Goal: Transaction & Acquisition: Purchase product/service

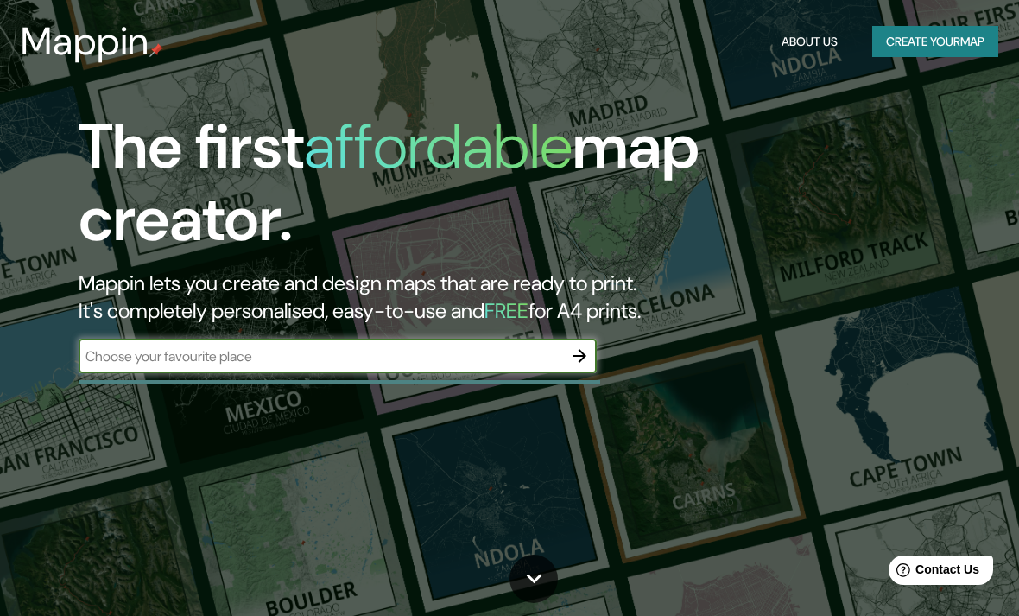
click at [938, 47] on button "Create your map" at bounding box center [935, 42] width 126 height 32
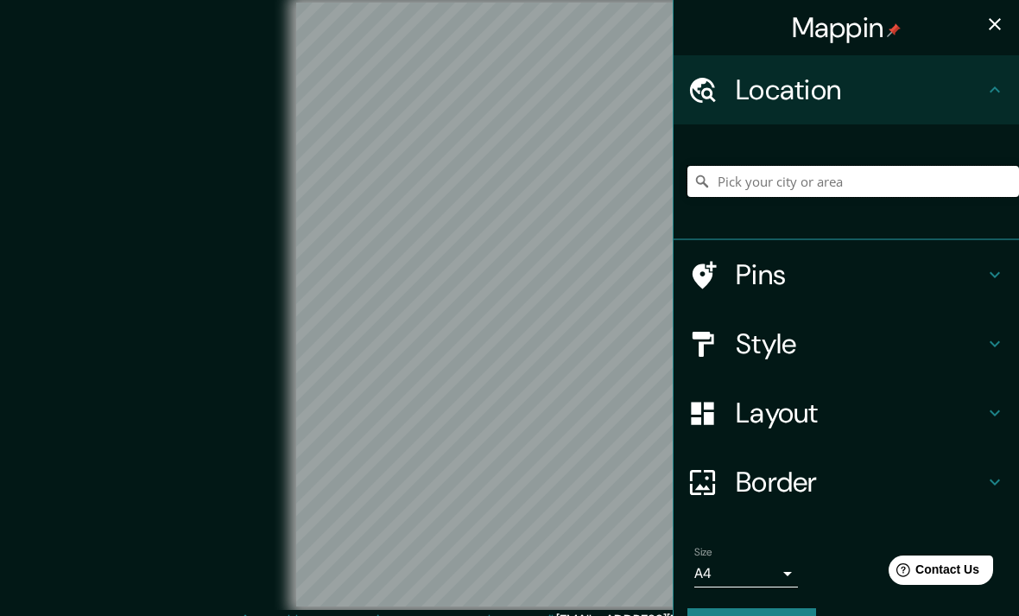
click at [878, 170] on input "Pick your city or area" at bounding box center [853, 181] width 332 height 31
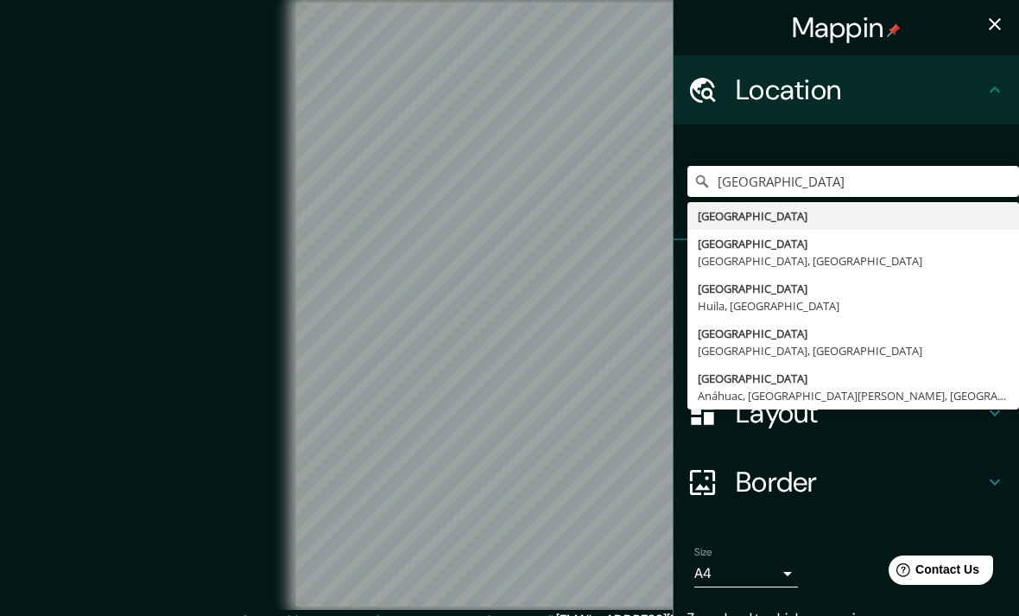
type input "[GEOGRAPHIC_DATA]"
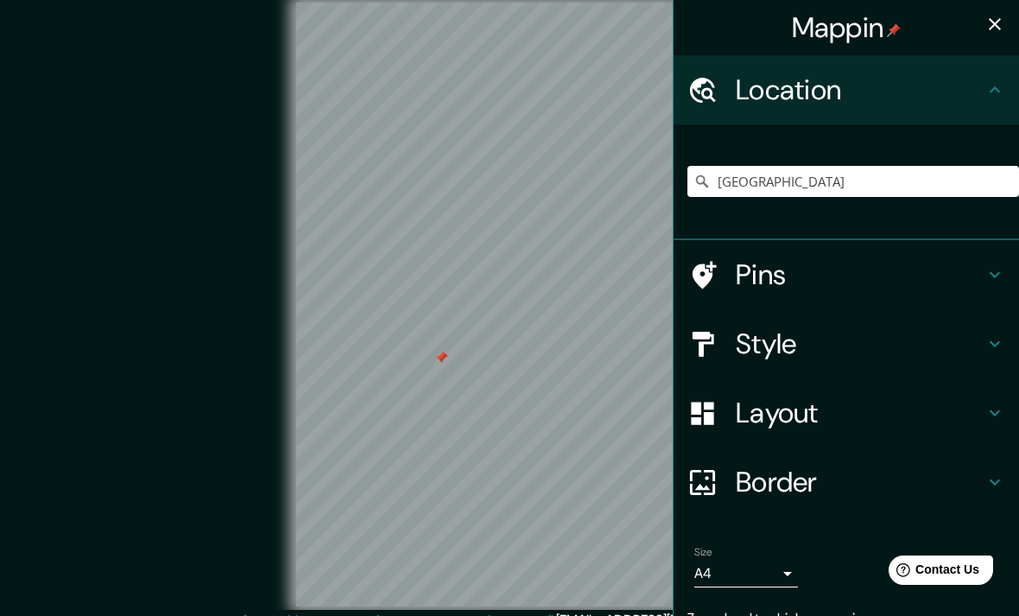
click at [995, 28] on icon "button" at bounding box center [994, 24] width 21 height 21
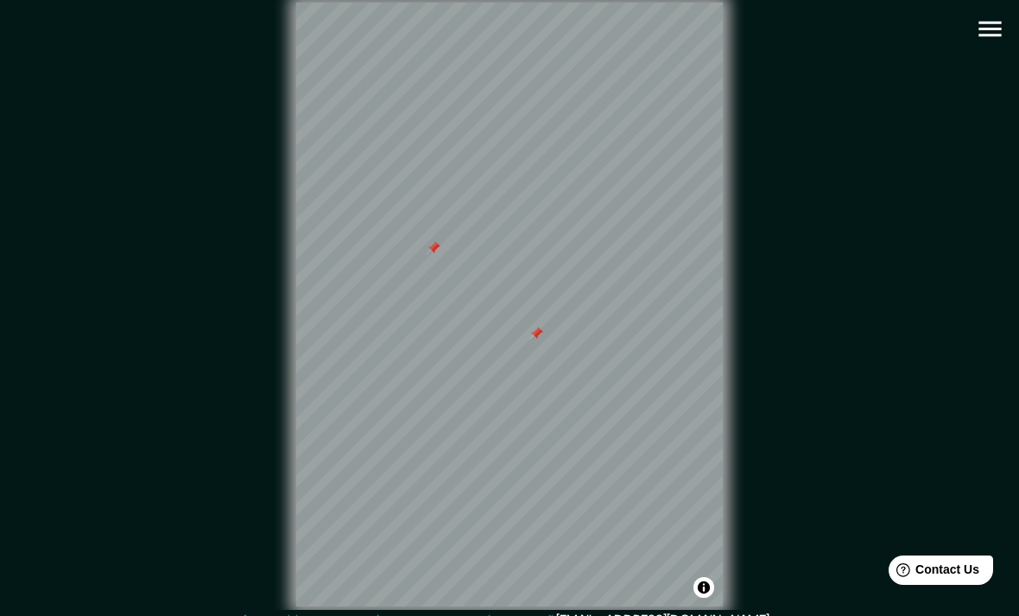
click at [992, 28] on icon "button" at bounding box center [989, 30] width 22 height 16
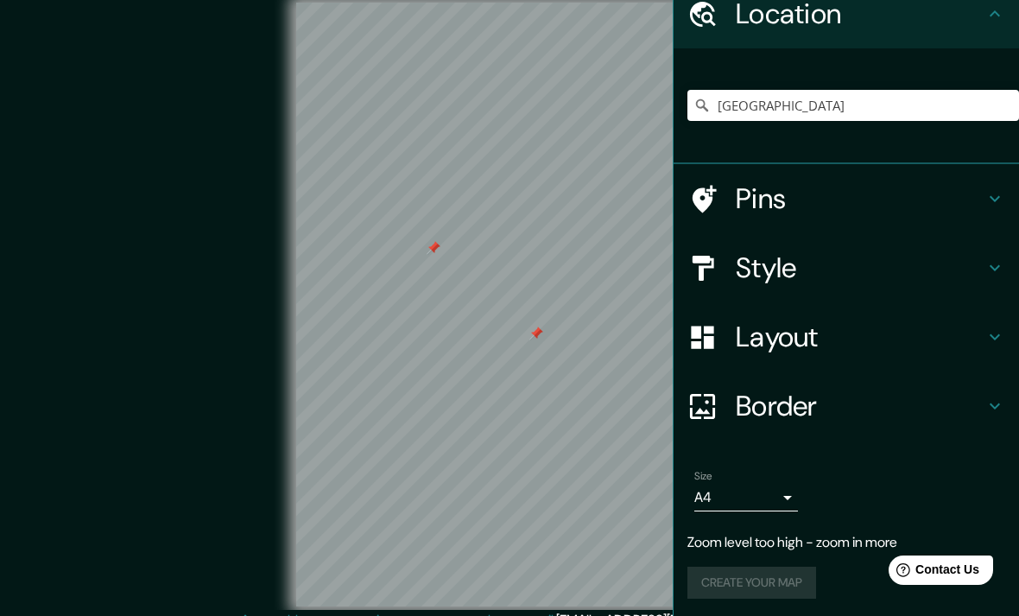
scroll to position [74, 0]
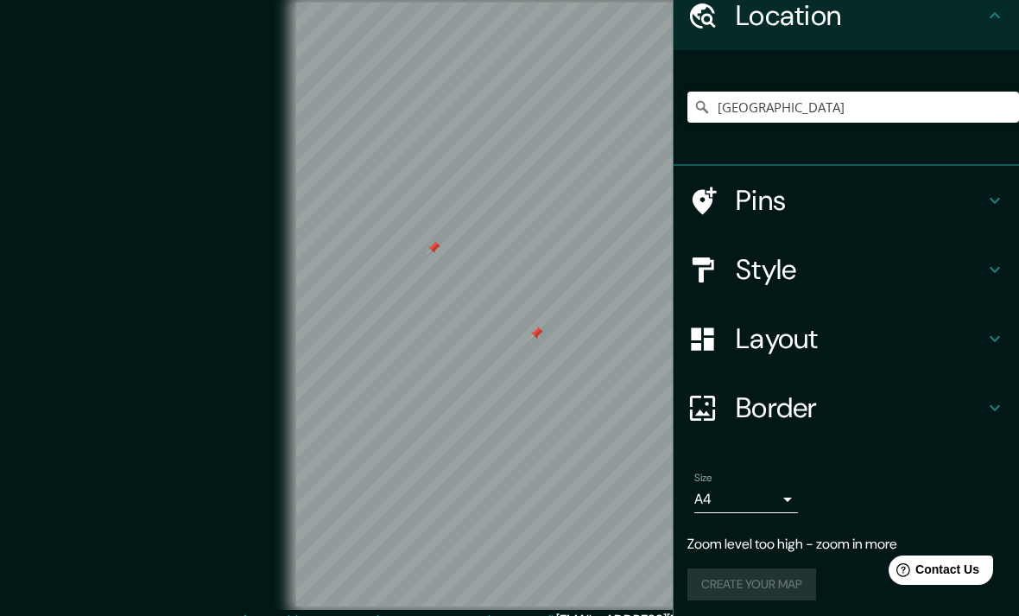
click at [992, 267] on icon at bounding box center [994, 270] width 10 height 6
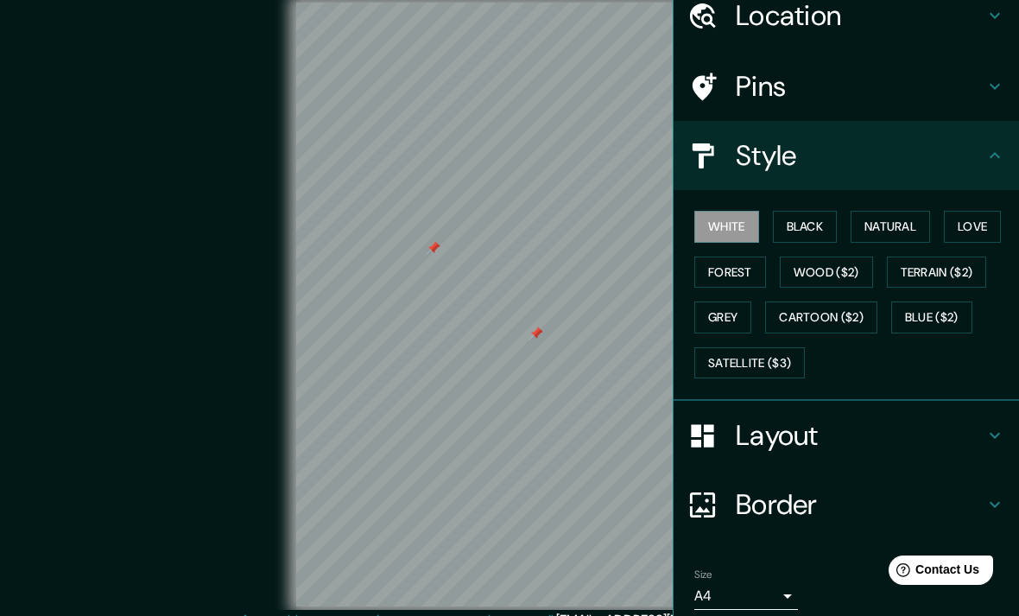
click at [905, 226] on button "Natural" at bounding box center [889, 227] width 79 height 32
click at [806, 233] on button "Black" at bounding box center [805, 227] width 65 height 32
click at [888, 225] on button "Natural" at bounding box center [889, 227] width 79 height 32
click at [944, 274] on button "Terrain ($2)" at bounding box center [937, 272] width 100 height 32
click at [840, 279] on button "Wood ($2)" at bounding box center [826, 272] width 93 height 32
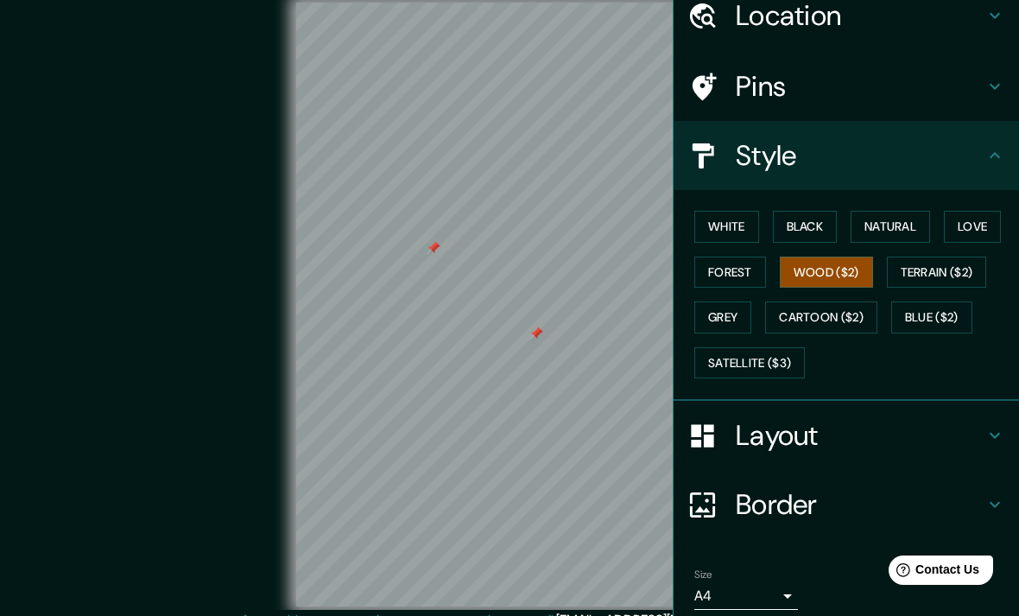
click at [947, 273] on button "Terrain ($2)" at bounding box center [937, 272] width 100 height 32
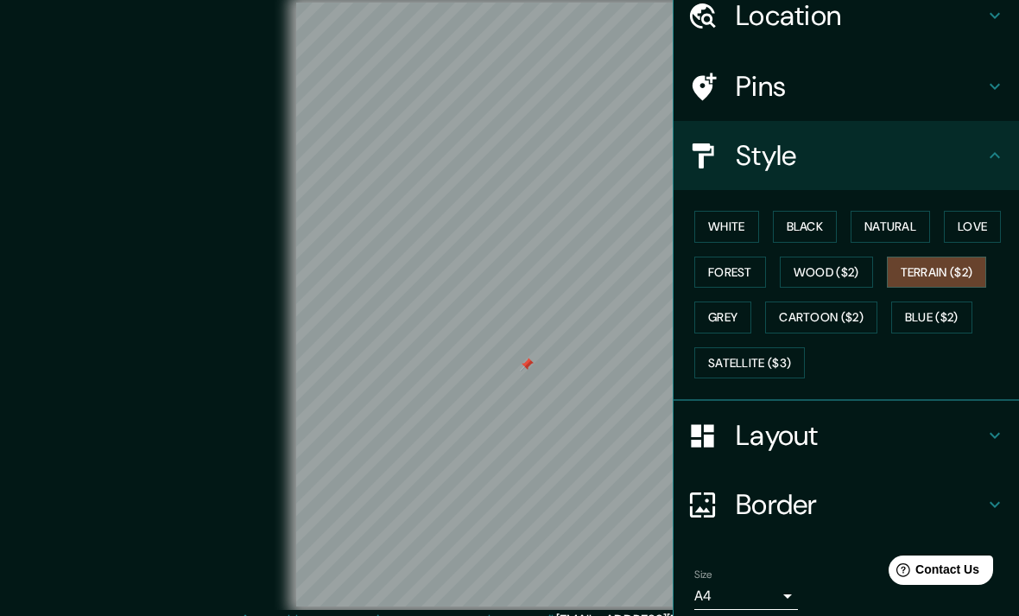
click at [781, 496] on h4 "Border" at bounding box center [860, 504] width 249 height 35
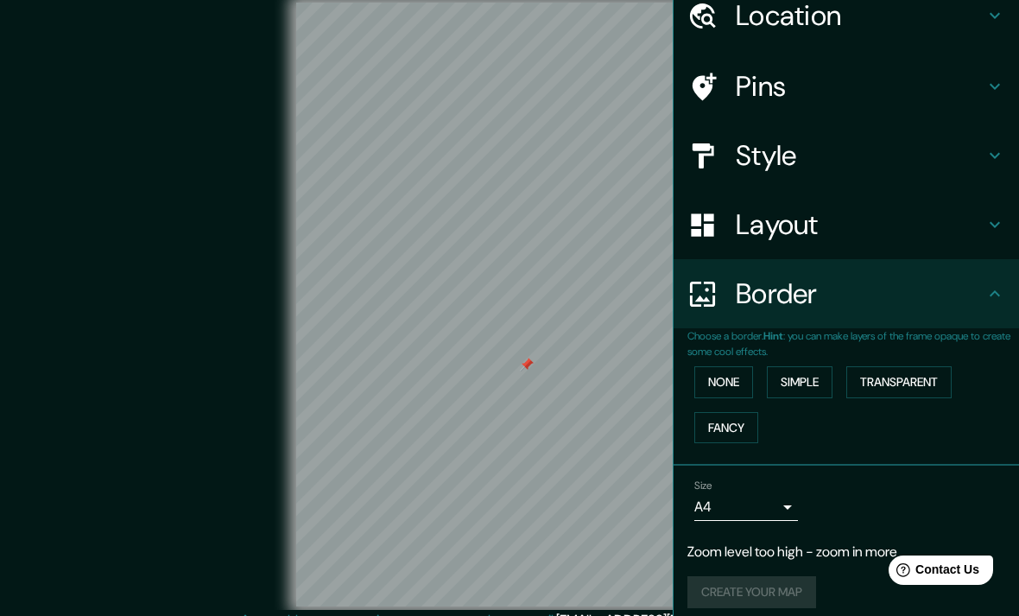
click at [735, 384] on button "None" at bounding box center [723, 382] width 59 height 32
click at [732, 381] on button "None" at bounding box center [723, 382] width 59 height 32
click at [812, 382] on button "Simple" at bounding box center [800, 382] width 66 height 32
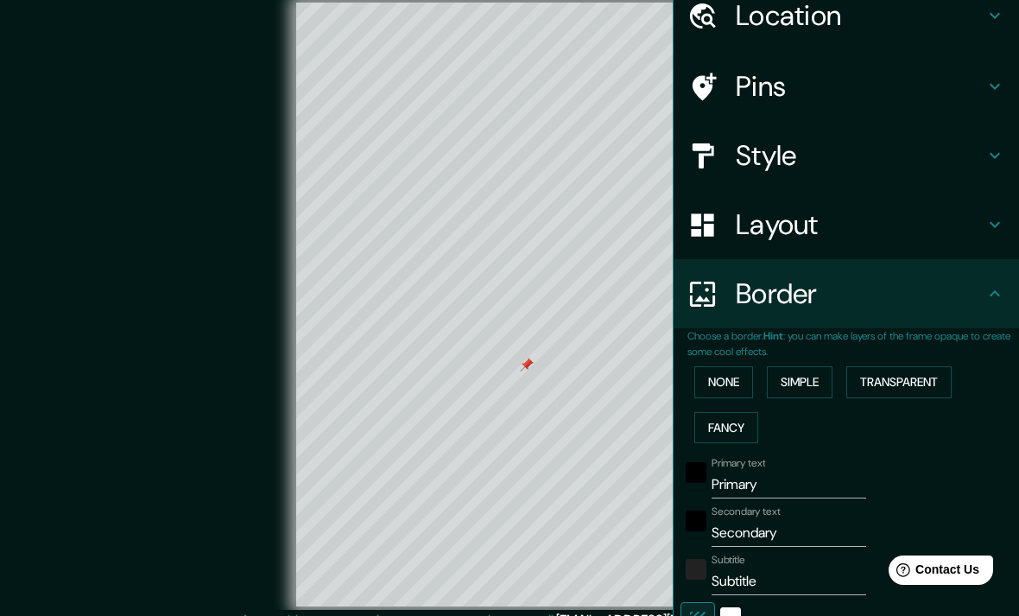
click at [903, 385] on button "Transparent" at bounding box center [898, 382] width 105 height 32
click at [742, 427] on button "Fancy" at bounding box center [726, 428] width 64 height 32
click at [860, 228] on h4 "Layout" at bounding box center [860, 224] width 249 height 35
type input "198"
type input "40"
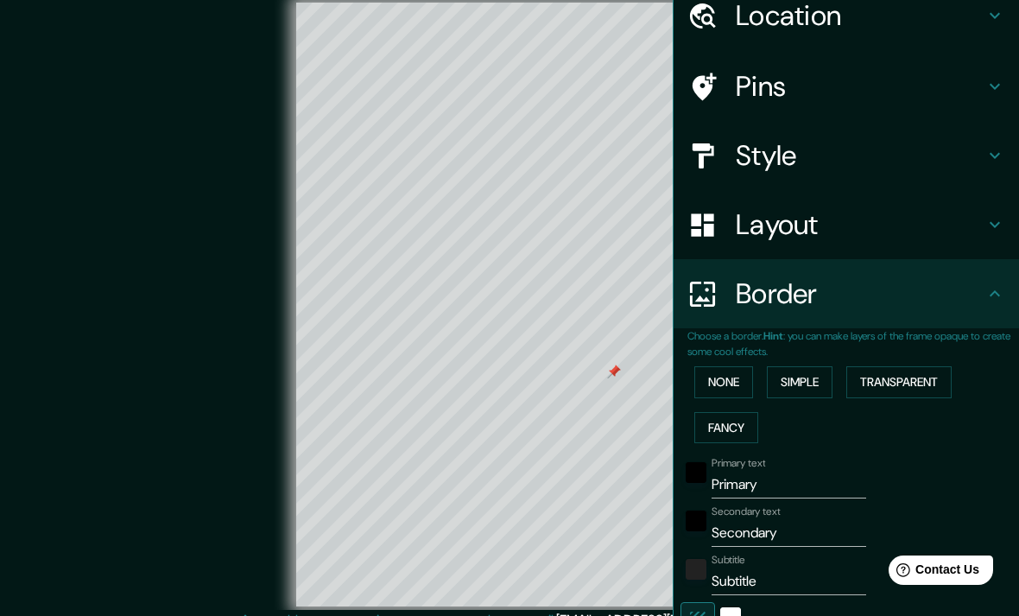
type input "40"
type input "20"
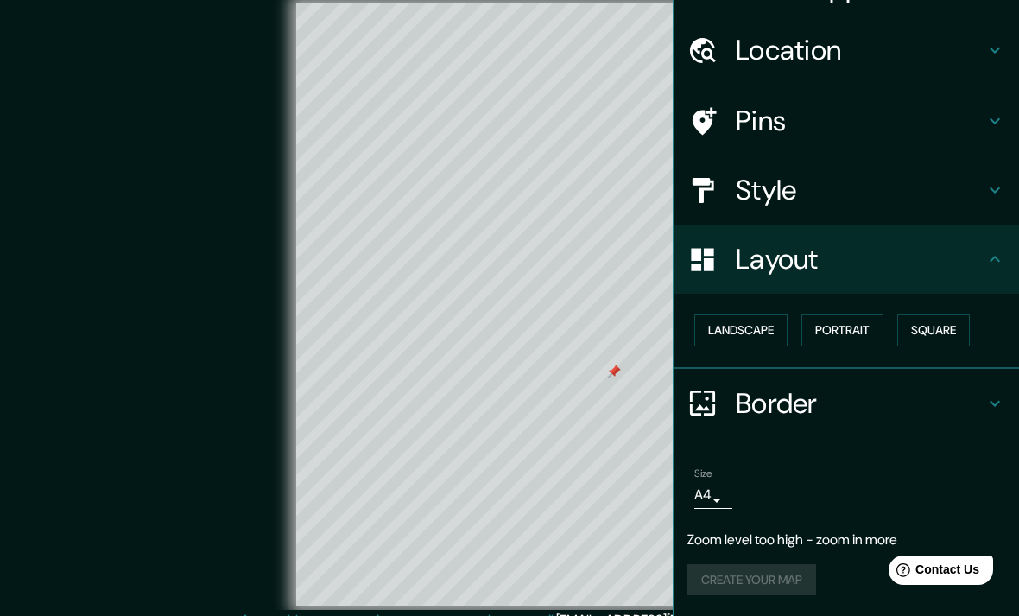
click at [761, 314] on button "Landscape" at bounding box center [740, 330] width 93 height 32
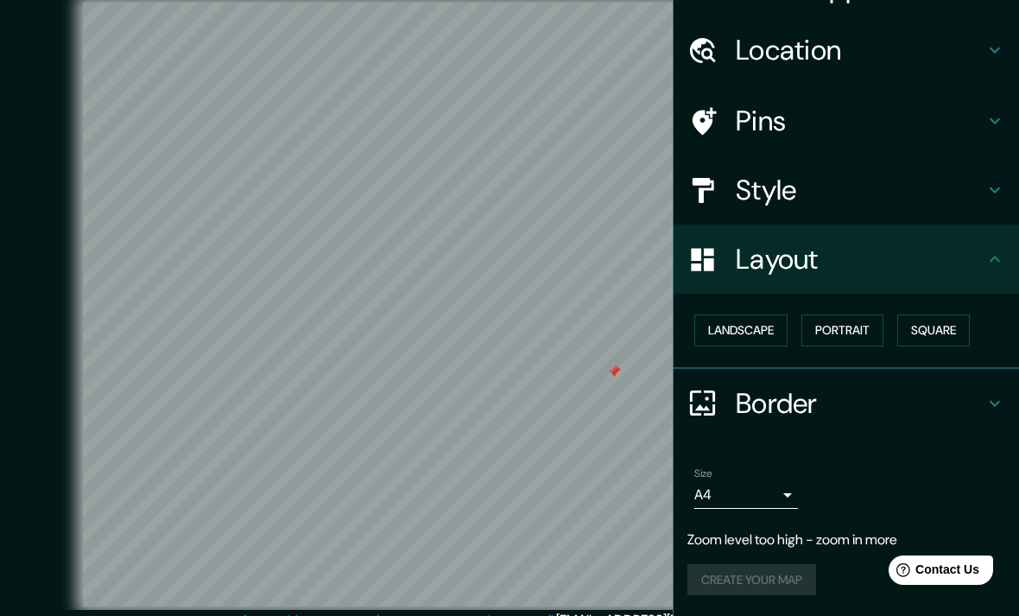
click at [852, 314] on button "Portrait" at bounding box center [842, 330] width 82 height 32
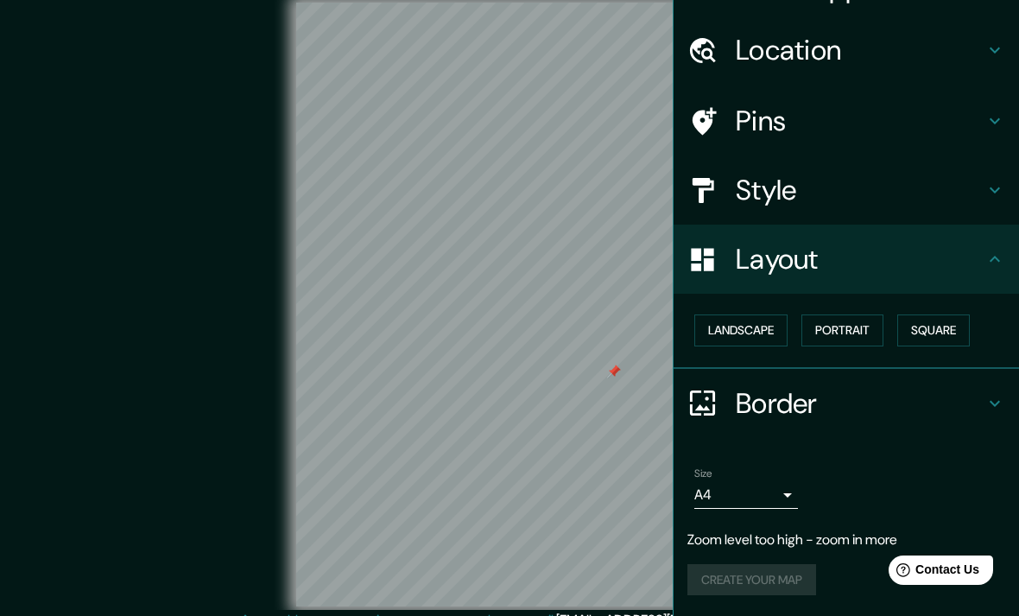
click at [927, 314] on button "Square" at bounding box center [933, 330] width 73 height 32
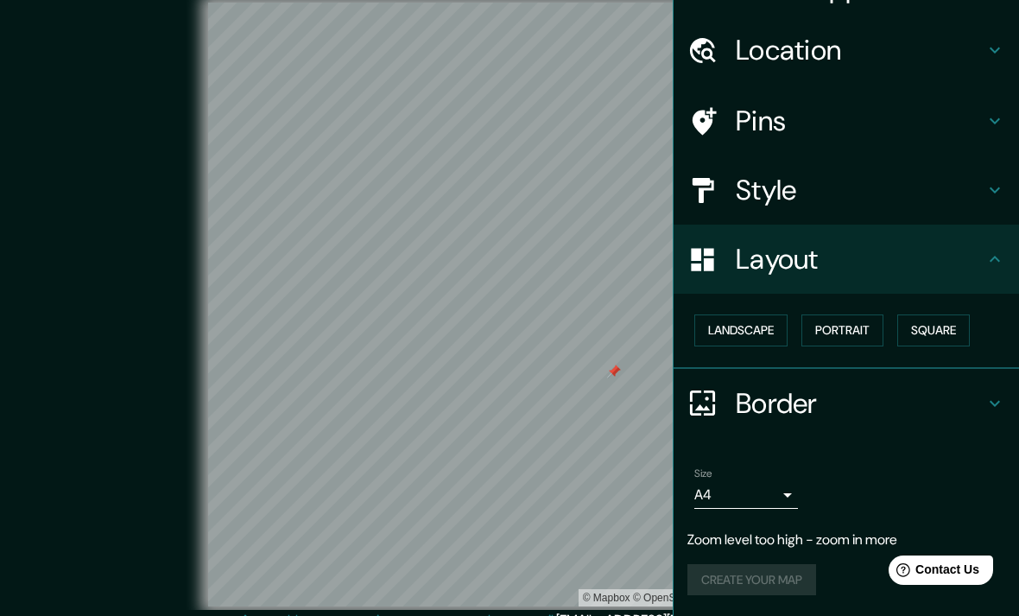
click at [862, 314] on button "Portrait" at bounding box center [842, 330] width 82 height 32
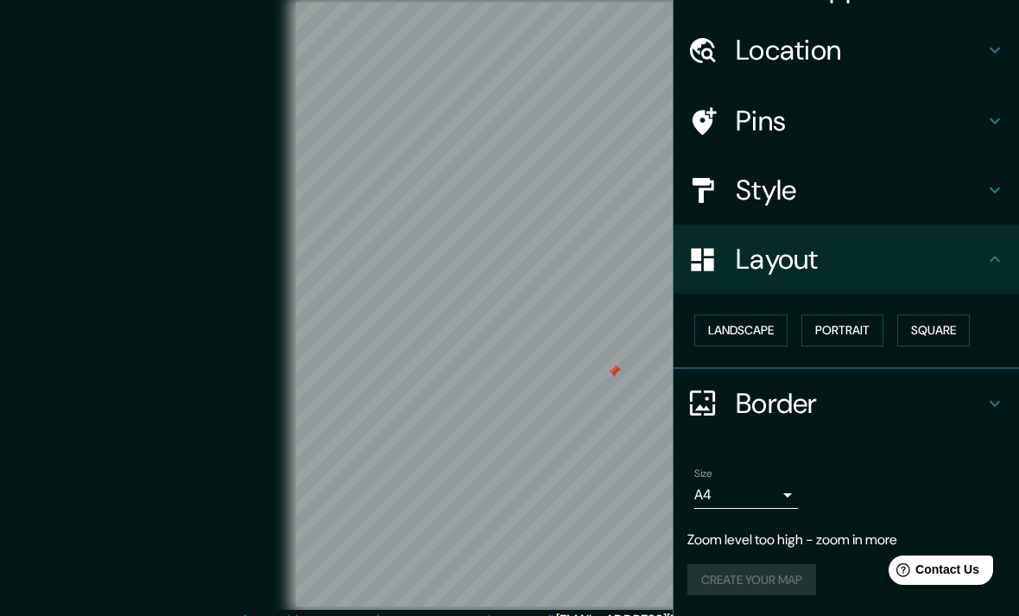
click at [765, 314] on button "Landscape" at bounding box center [740, 330] width 93 height 32
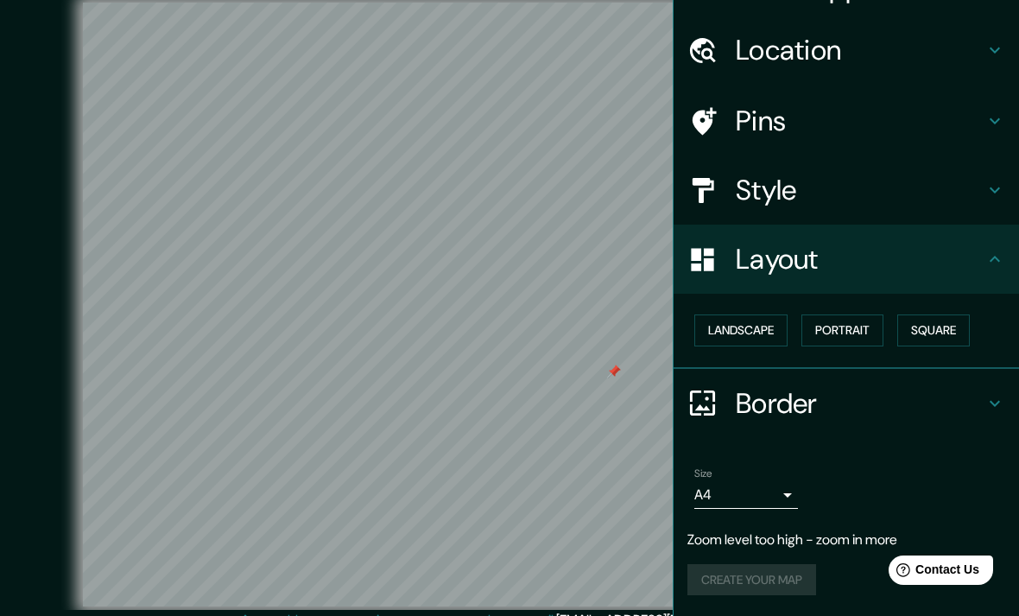
click at [977, 104] on h4 "Pins" at bounding box center [860, 121] width 249 height 35
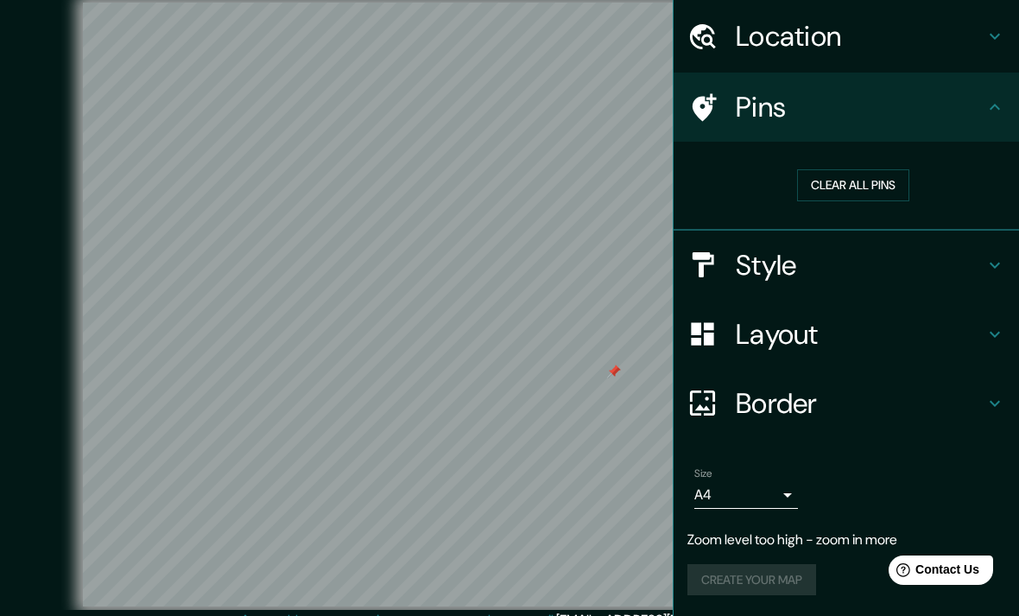
click at [890, 169] on button "Clear all pins" at bounding box center [853, 185] width 112 height 32
click at [871, 174] on button "Clear all pins" at bounding box center [853, 185] width 112 height 32
click at [868, 175] on button "Clear all pins" at bounding box center [853, 185] width 112 height 32
click at [977, 108] on div "Pins" at bounding box center [845, 107] width 345 height 69
click at [965, 35] on div "Location" at bounding box center [845, 36] width 345 height 69
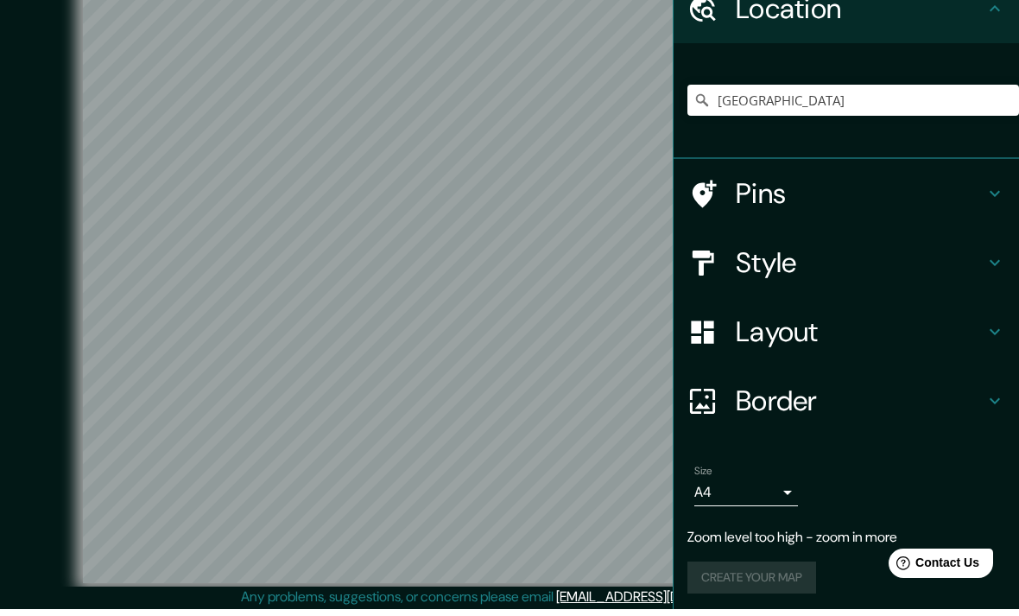
scroll to position [16, 0]
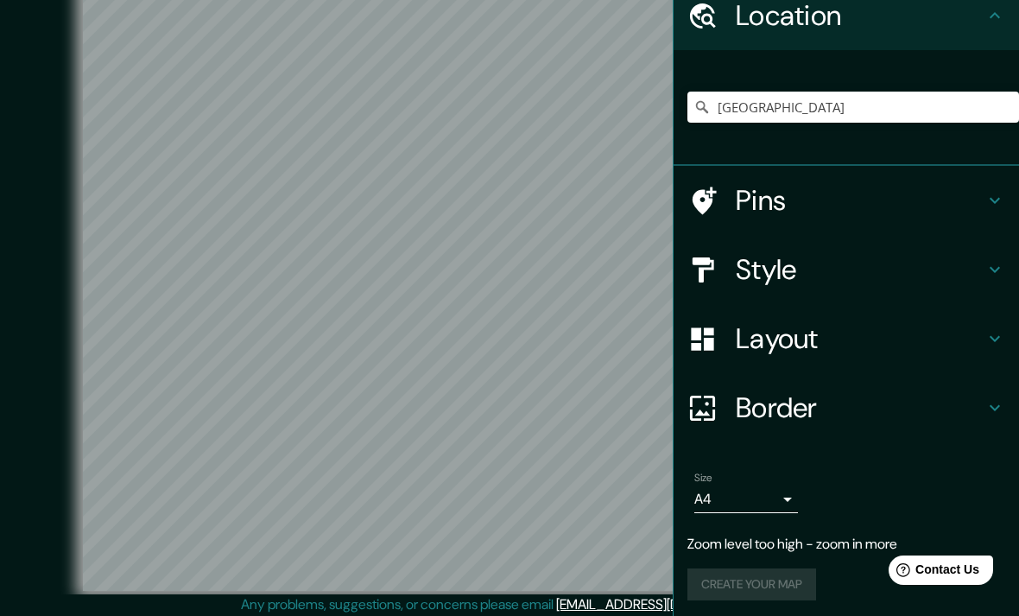
click at [787, 497] on body "Mappin Location [GEOGRAPHIC_DATA] [GEOGRAPHIC_DATA] [GEOGRAPHIC_DATA] [GEOGRAPH…" at bounding box center [509, 292] width 1019 height 616
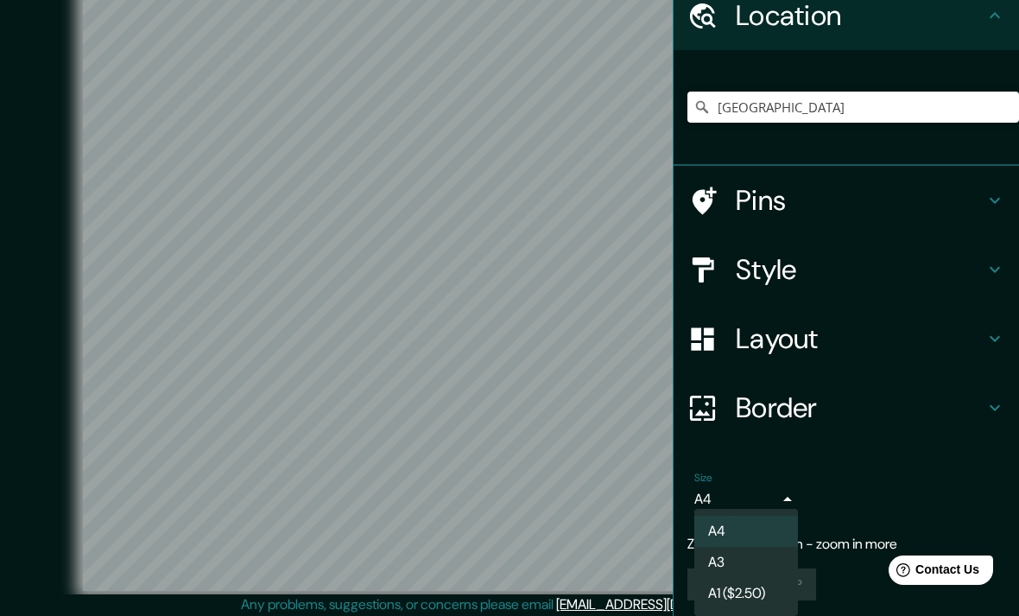
click at [757, 562] on li "A3" at bounding box center [746, 561] width 104 height 31
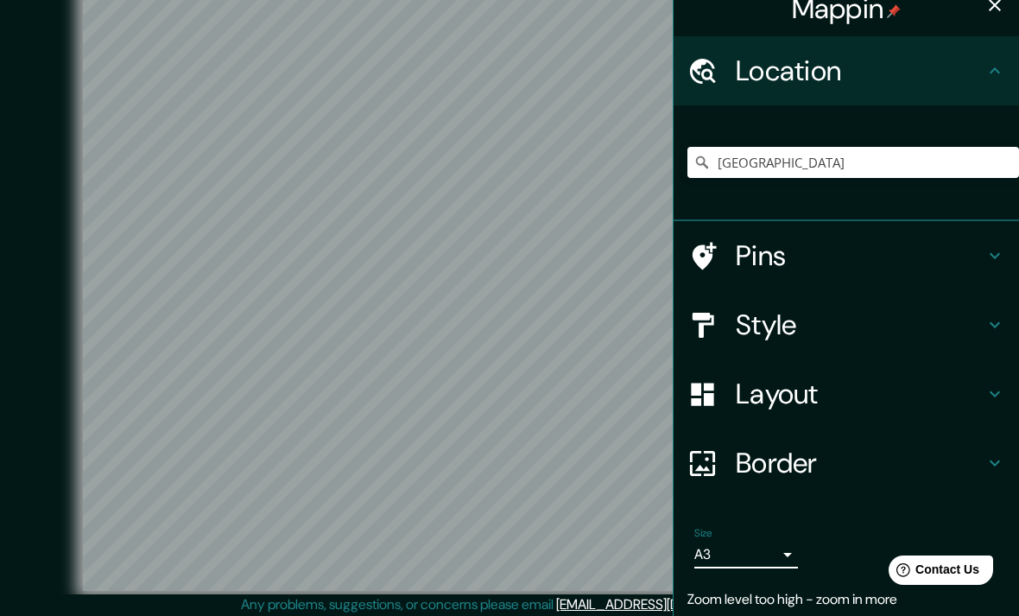
click at [781, 551] on body "Mappin Location [GEOGRAPHIC_DATA] [GEOGRAPHIC_DATA] [GEOGRAPHIC_DATA] [GEOGRAPH…" at bounding box center [509, 292] width 1019 height 616
click at [758, 566] on li "A4" at bounding box center [746, 572] width 104 height 31
type input "single"
click at [995, 12] on icon "button" at bounding box center [994, 5] width 21 height 21
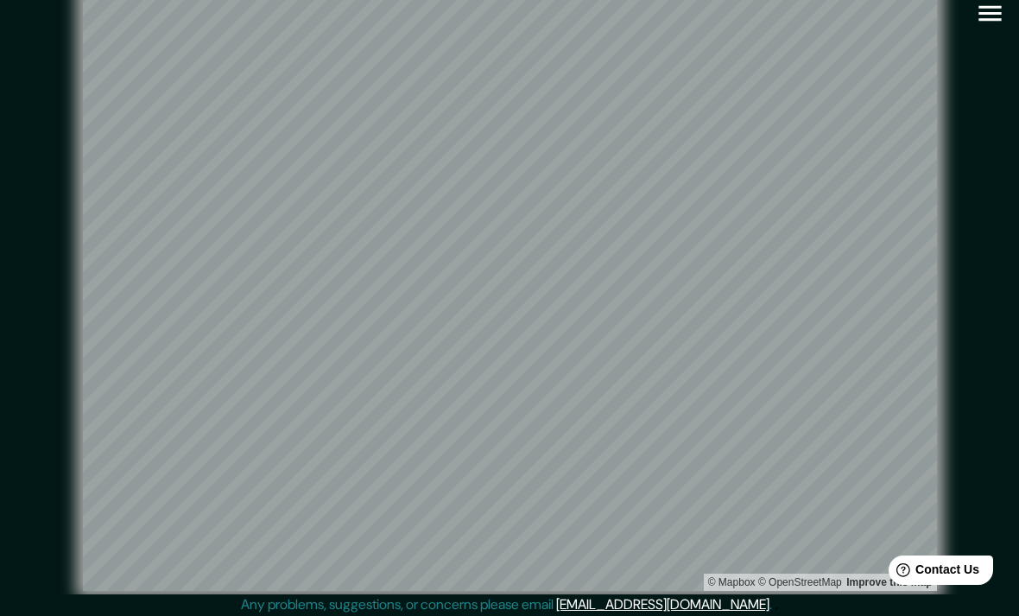
click at [991, 9] on icon "button" at bounding box center [990, 13] width 30 height 30
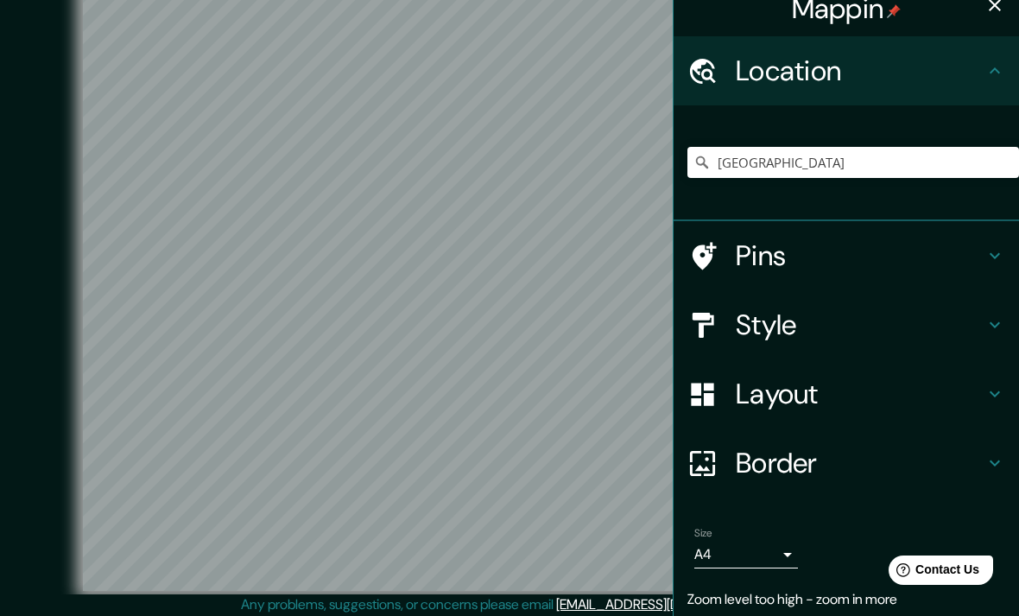
click at [919, 259] on h4 "Pins" at bounding box center [860, 255] width 249 height 35
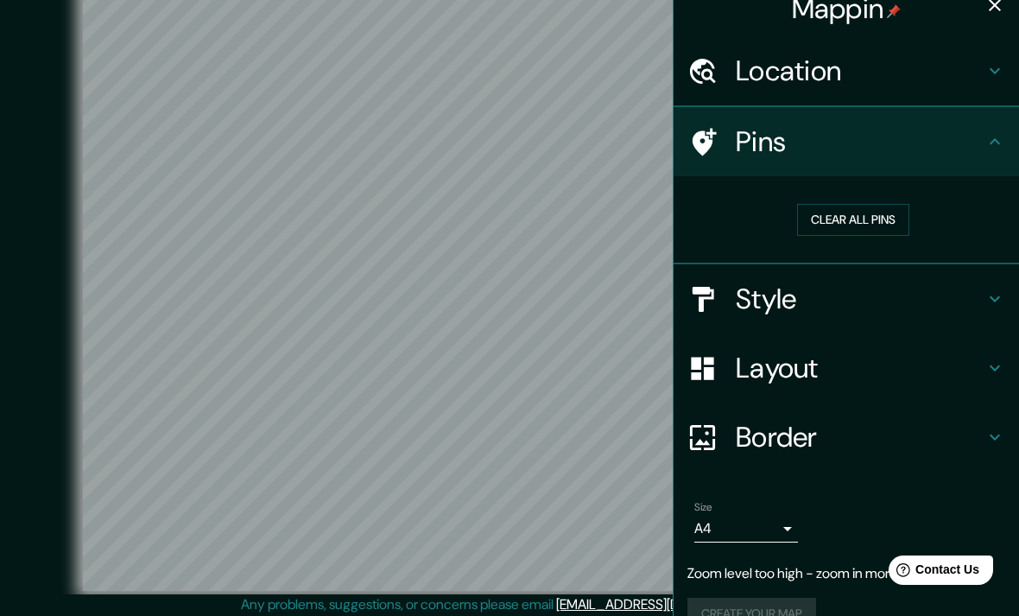
scroll to position [0, 0]
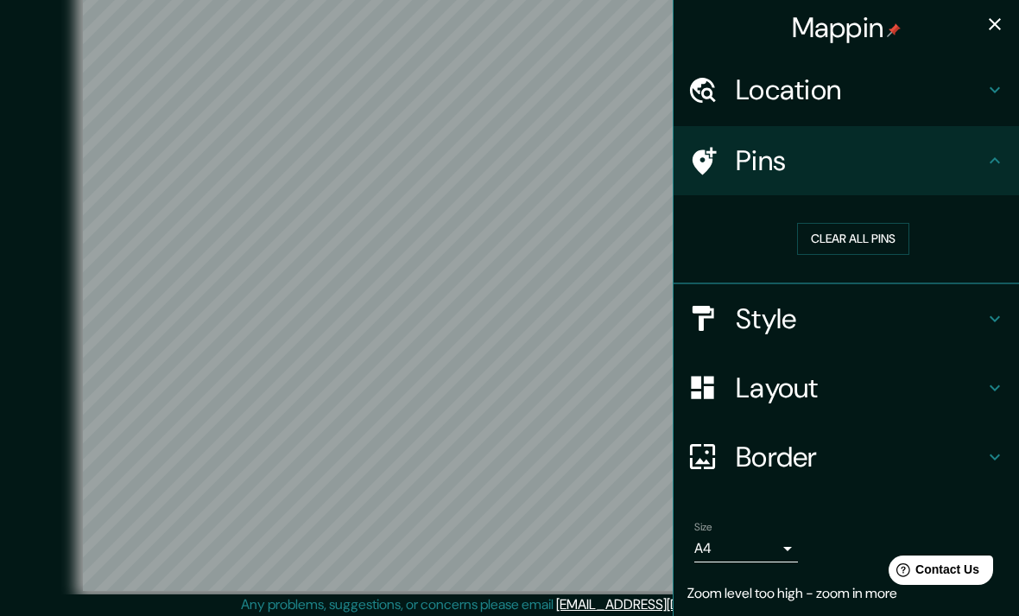
click at [863, 239] on button "Clear all pins" at bounding box center [853, 239] width 112 height 32
click at [861, 243] on button "Clear all pins" at bounding box center [853, 239] width 112 height 32
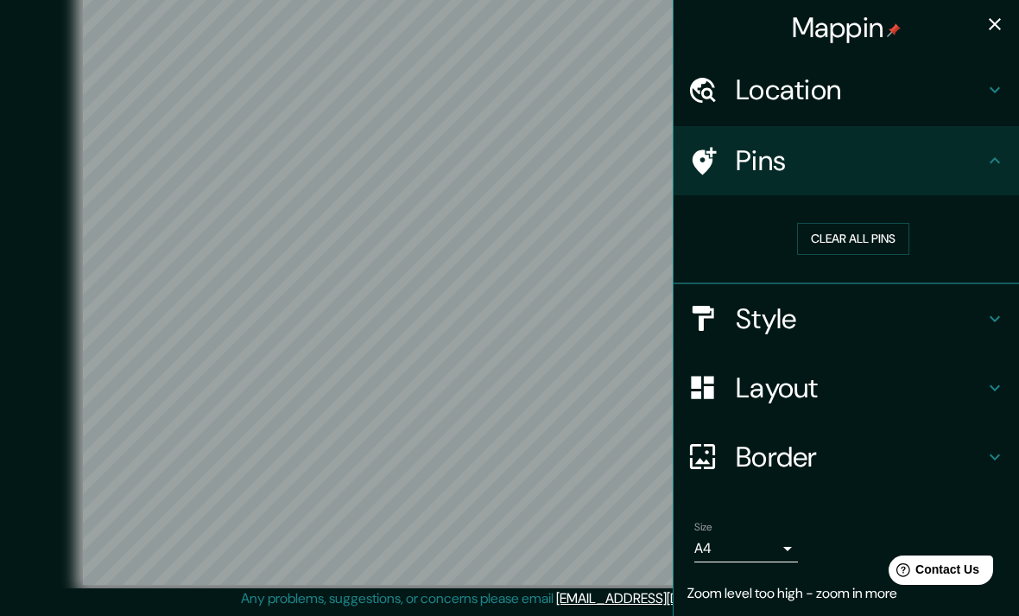
scroll to position [48, 0]
click at [816, 318] on h4 "Style" at bounding box center [860, 318] width 249 height 35
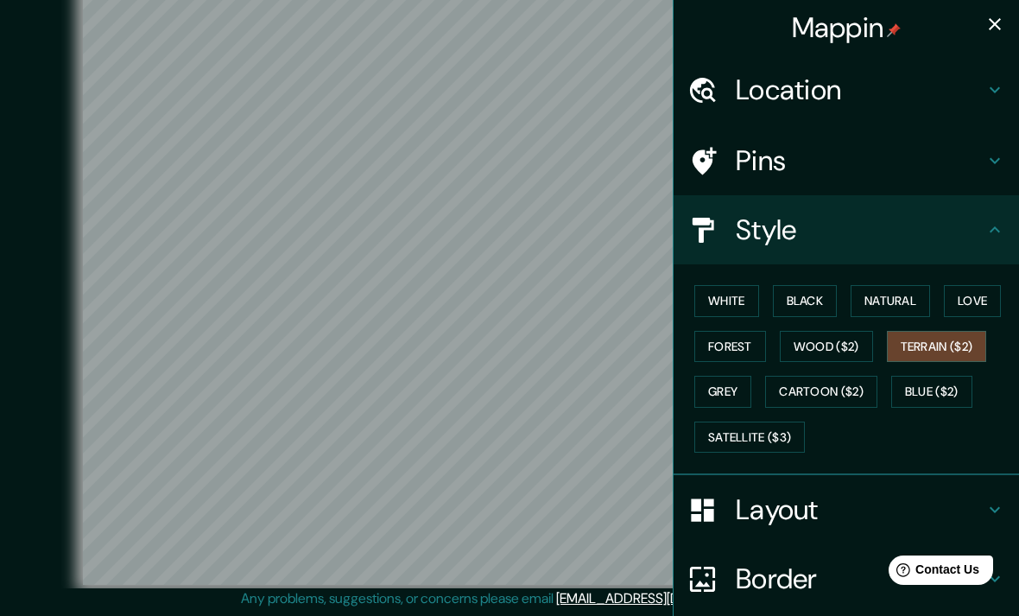
click at [931, 390] on button "Blue ($2)" at bounding box center [931, 392] width 81 height 32
click at [754, 442] on button "Satellite ($3)" at bounding box center [749, 437] width 111 height 32
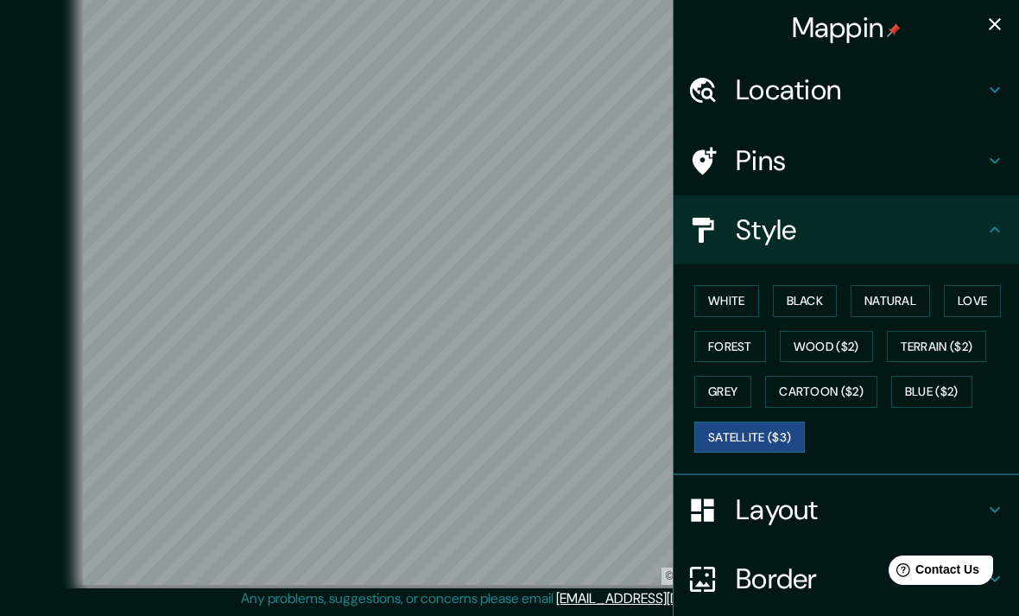
click at [839, 348] on button "Wood ($2)" at bounding box center [826, 347] width 93 height 32
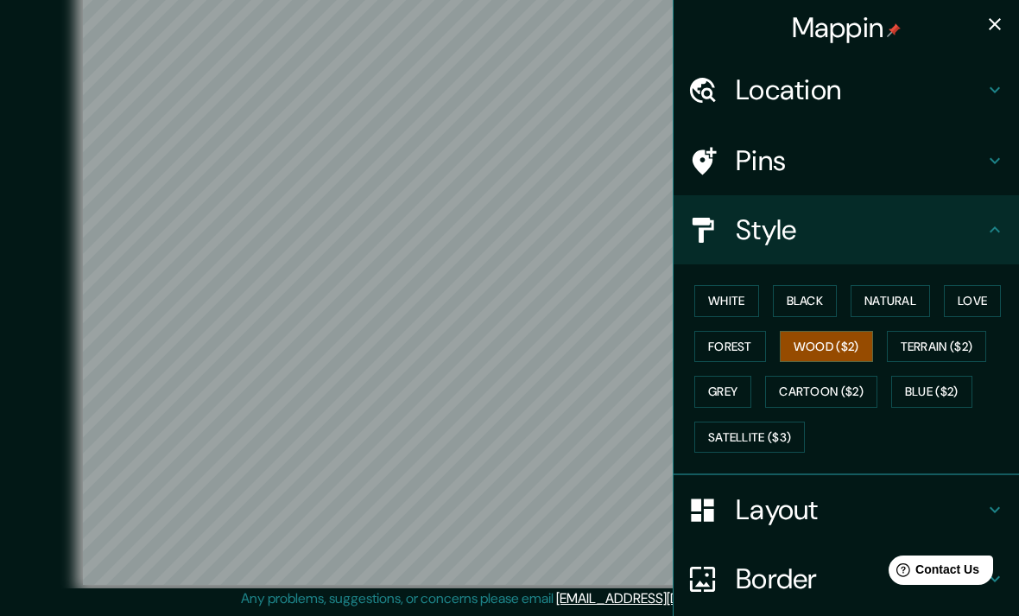
click at [902, 298] on button "Natural" at bounding box center [889, 301] width 79 height 32
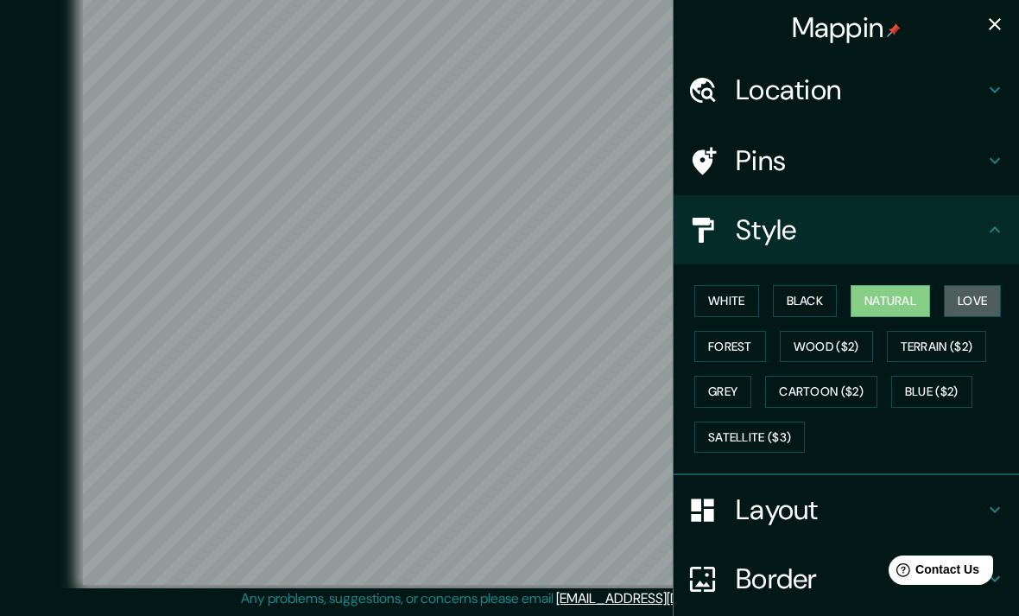
click at [980, 296] on button "Love" at bounding box center [972, 301] width 57 height 32
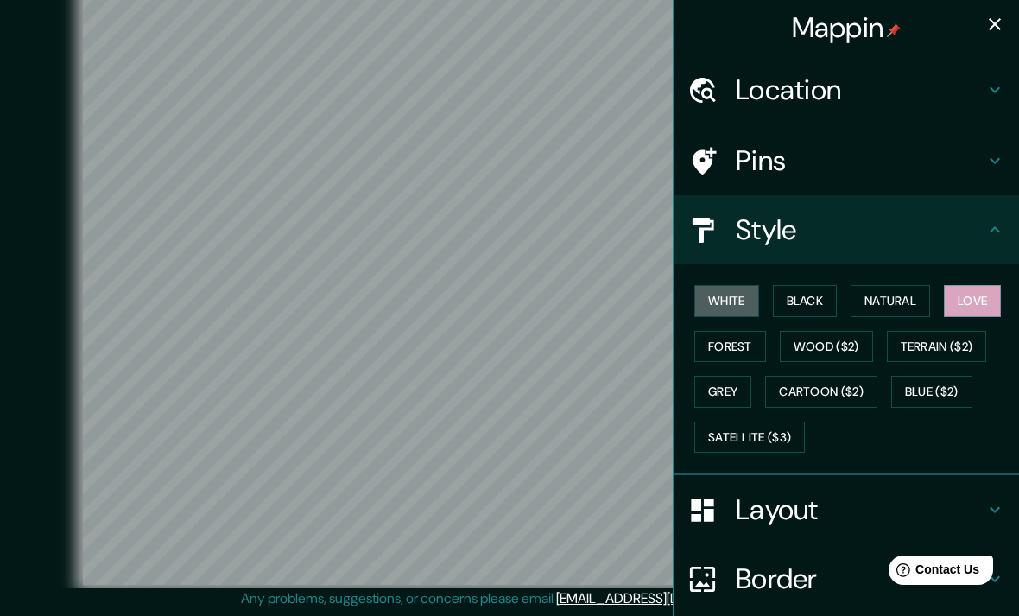
click at [741, 298] on button "White" at bounding box center [726, 301] width 65 height 32
click at [860, 495] on h4 "Layout" at bounding box center [860, 509] width 249 height 35
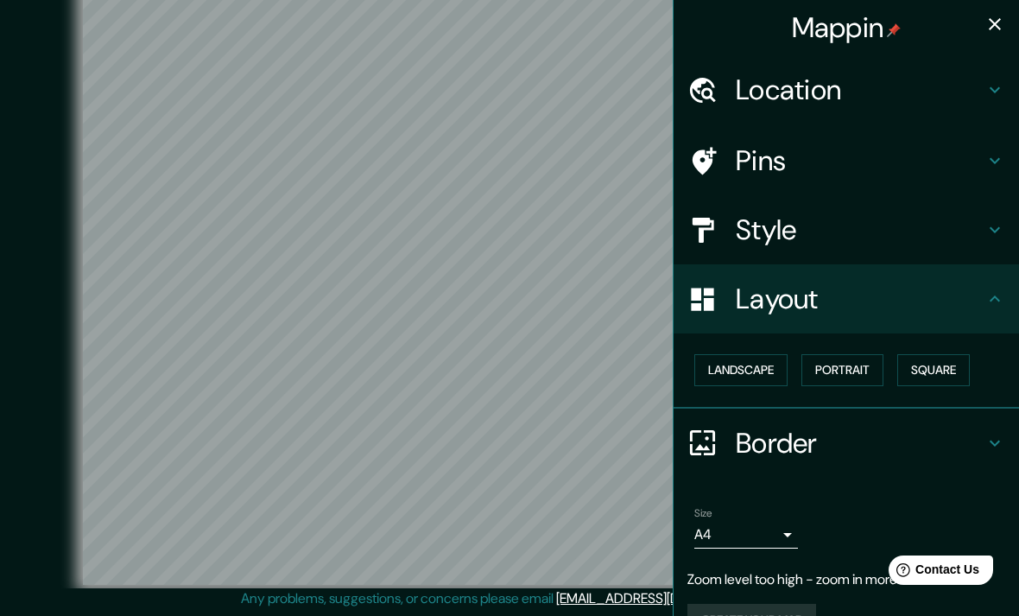
click at [855, 370] on button "Portrait" at bounding box center [842, 370] width 82 height 32
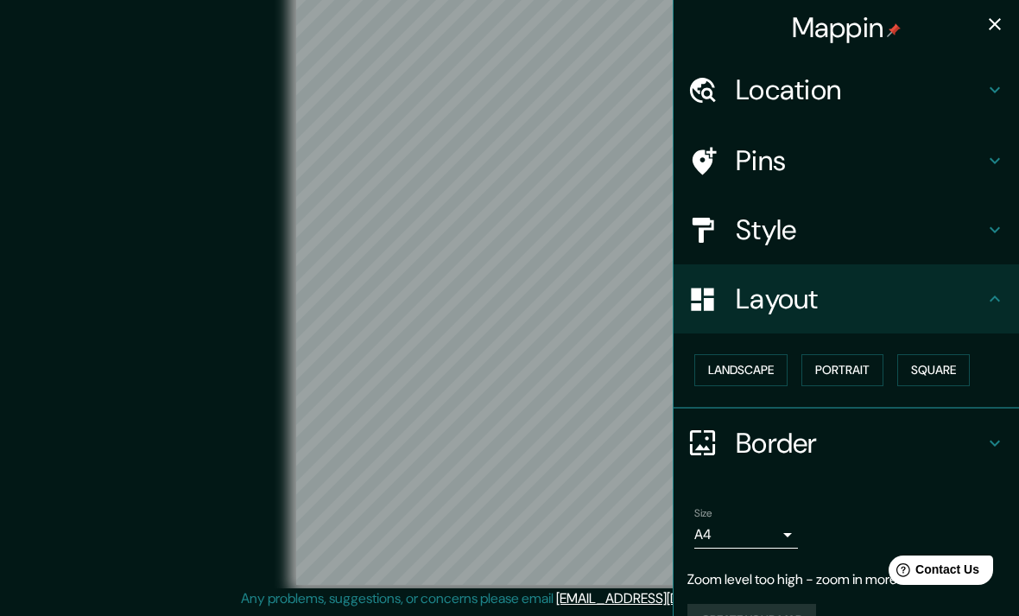
click at [936, 369] on button "Square" at bounding box center [933, 370] width 73 height 32
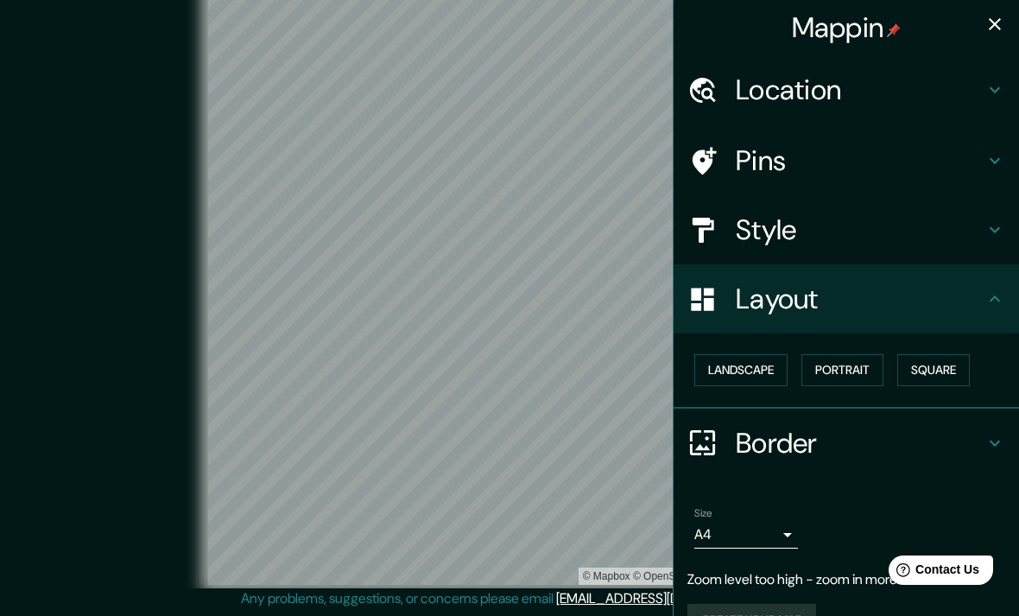
click at [764, 373] on button "Landscape" at bounding box center [740, 370] width 93 height 32
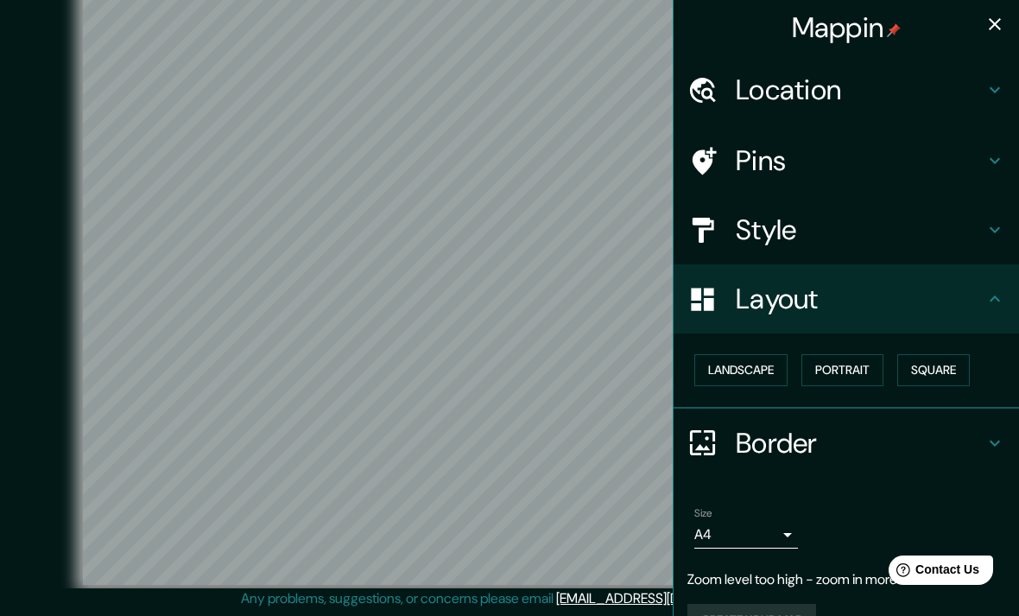
click at [990, 301] on icon at bounding box center [994, 298] width 21 height 21
click at [851, 445] on h4 "Border" at bounding box center [860, 443] width 249 height 35
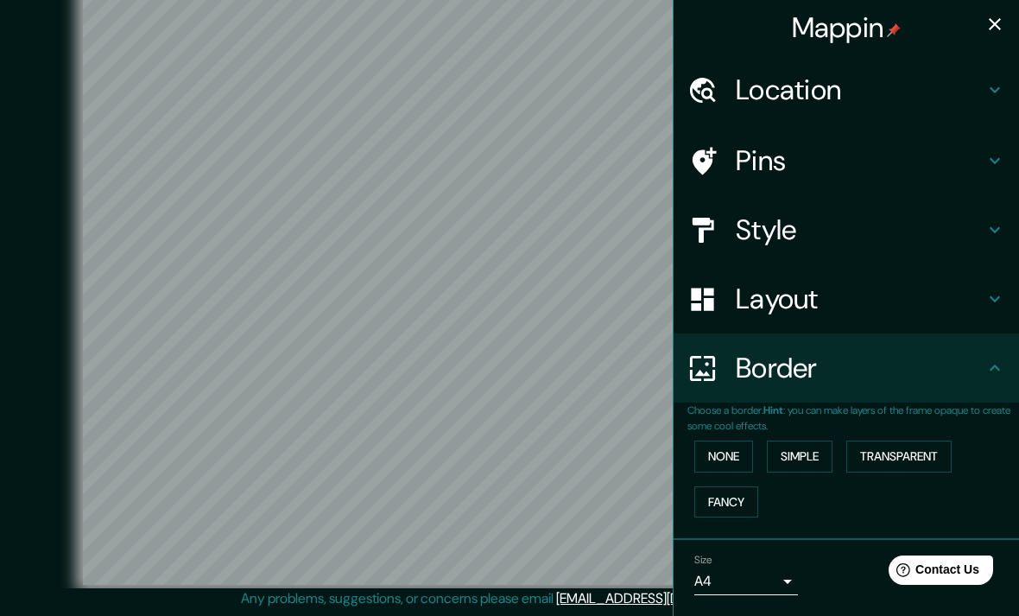
click at [809, 464] on button "Simple" at bounding box center [800, 456] width 66 height 32
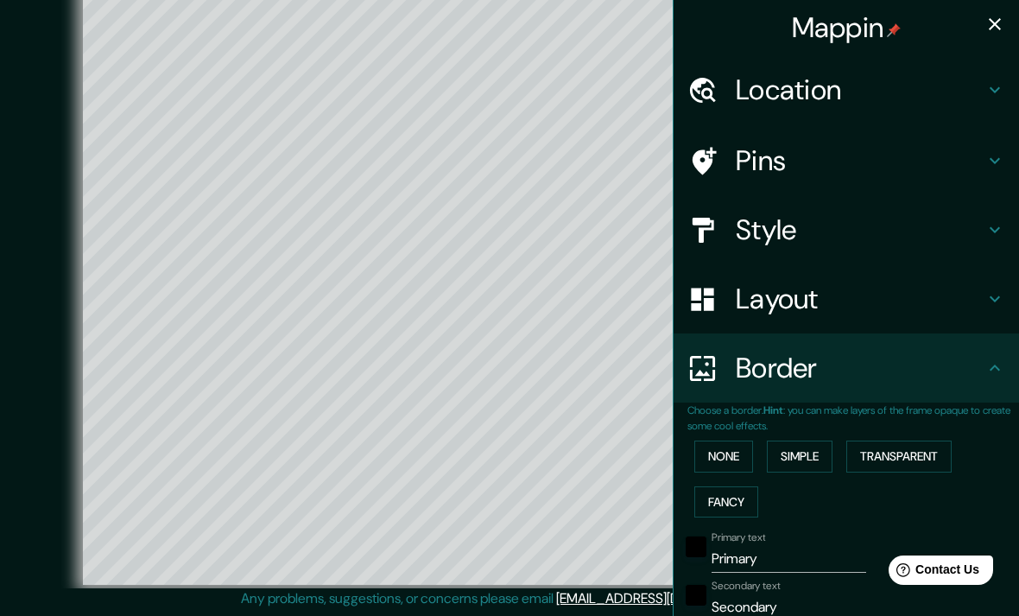
click at [910, 452] on button "Transparent" at bounding box center [898, 456] width 105 height 32
click at [718, 453] on button "None" at bounding box center [723, 456] width 59 height 32
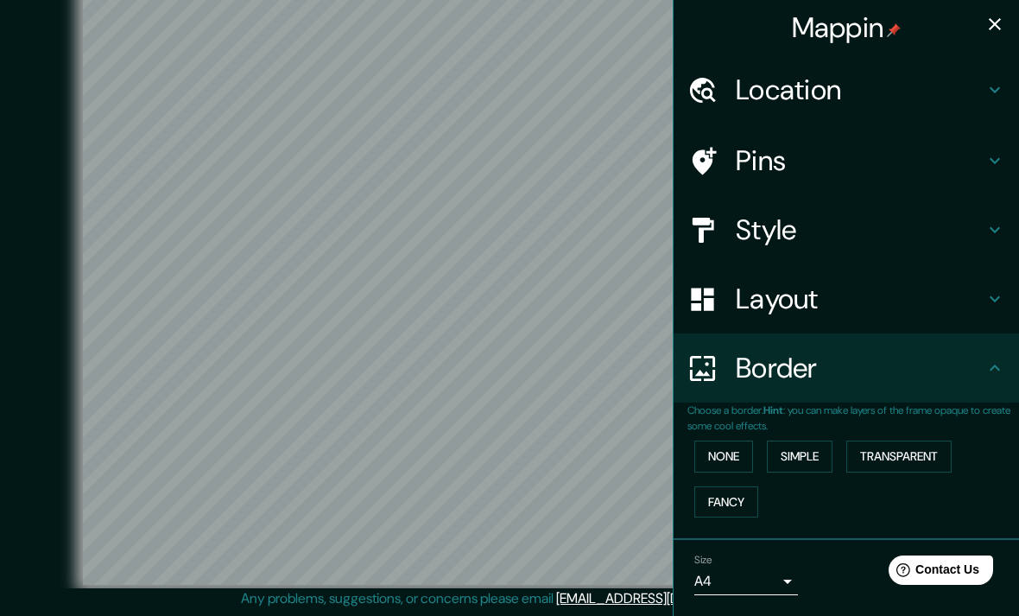
scroll to position [0, 0]
click at [963, 161] on h4 "Pins" at bounding box center [860, 160] width 249 height 35
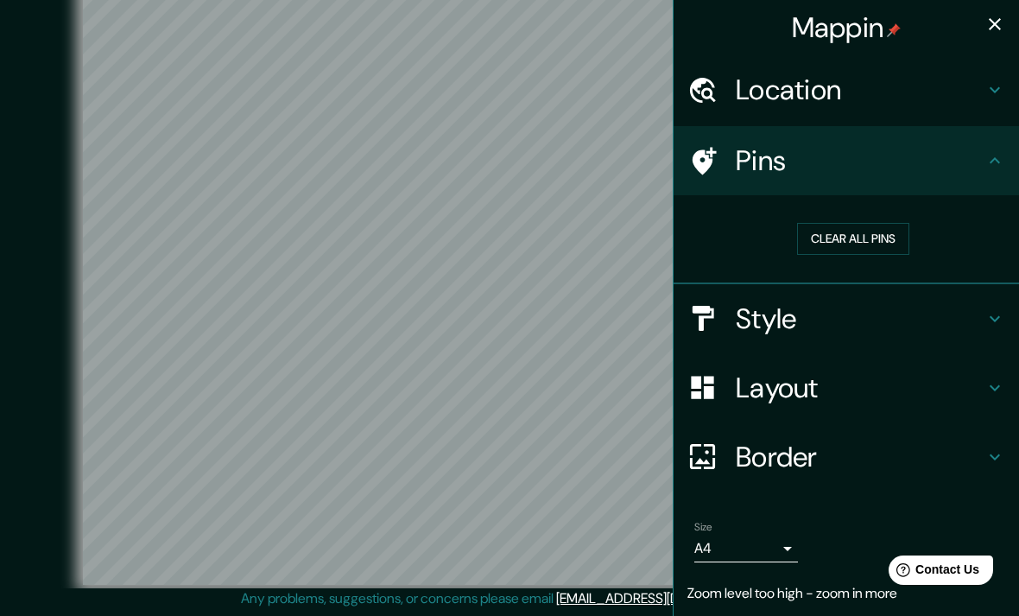
click at [945, 306] on h4 "Style" at bounding box center [860, 318] width 249 height 35
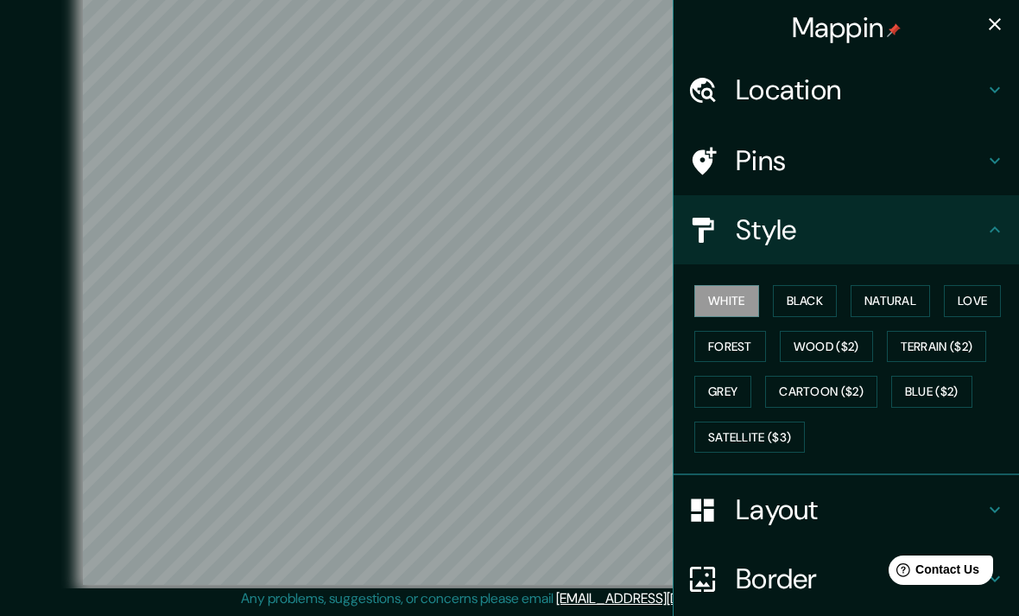
click at [890, 297] on button "Natural" at bounding box center [889, 301] width 79 height 32
click at [824, 299] on button "Black" at bounding box center [805, 301] width 65 height 32
click at [964, 301] on button "Love" at bounding box center [972, 301] width 57 height 32
click at [852, 350] on button "Wood ($2)" at bounding box center [826, 347] width 93 height 32
click at [954, 349] on button "Terrain ($2)" at bounding box center [937, 347] width 100 height 32
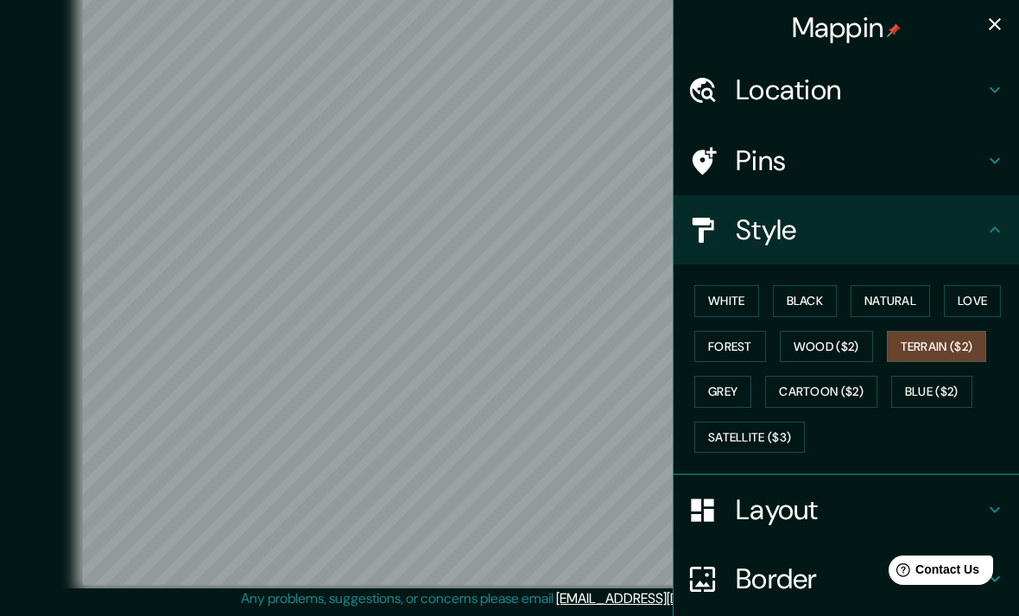
click at [824, 338] on button "Wood ($2)" at bounding box center [826, 347] width 93 height 32
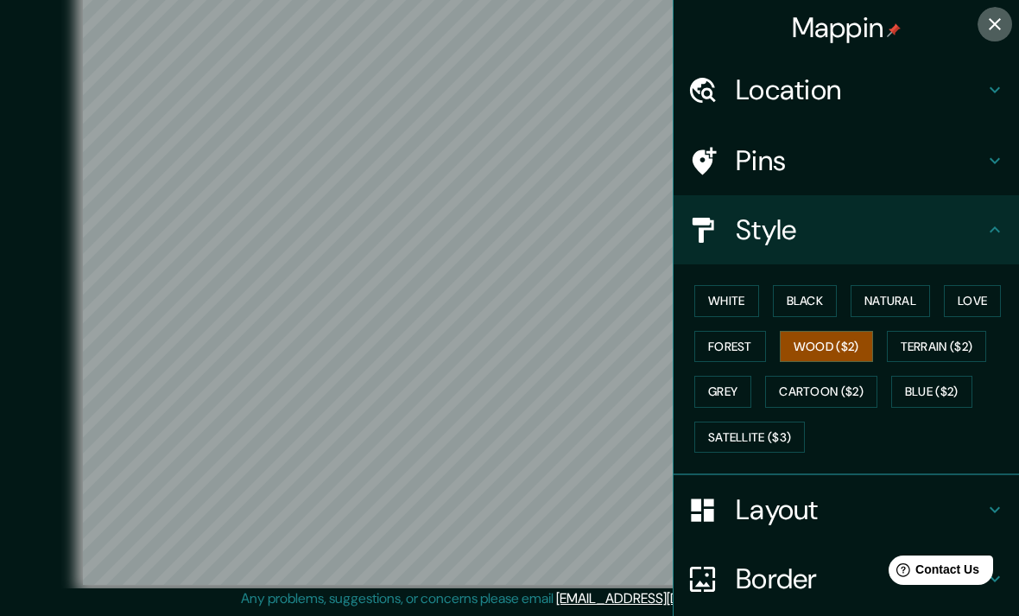
click at [988, 33] on icon "button" at bounding box center [994, 24] width 21 height 21
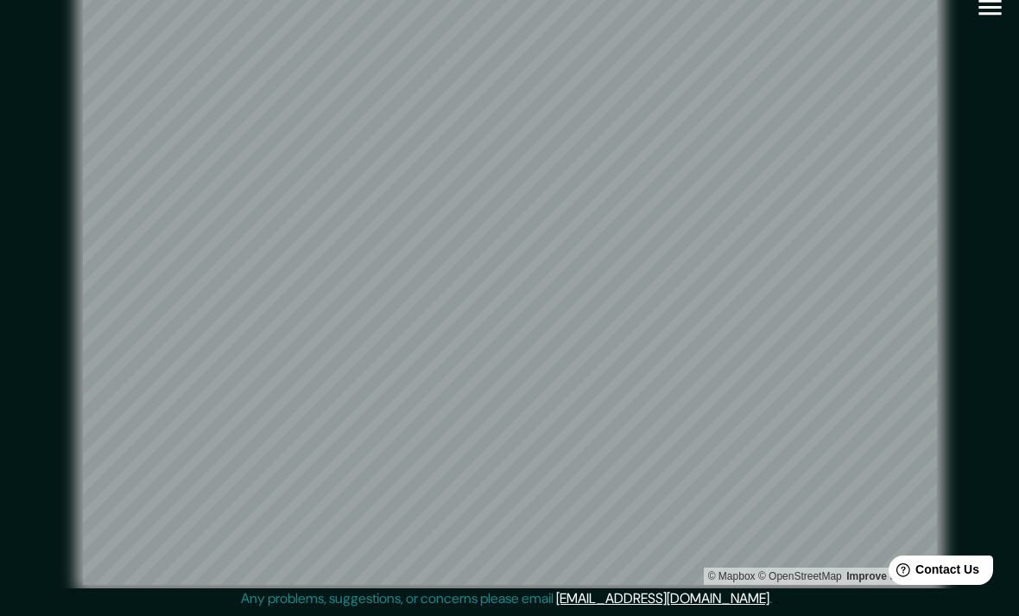
click at [986, 216] on div "© Mapbox © OpenStreetMap Improve this map" at bounding box center [509, 282] width 972 height 609
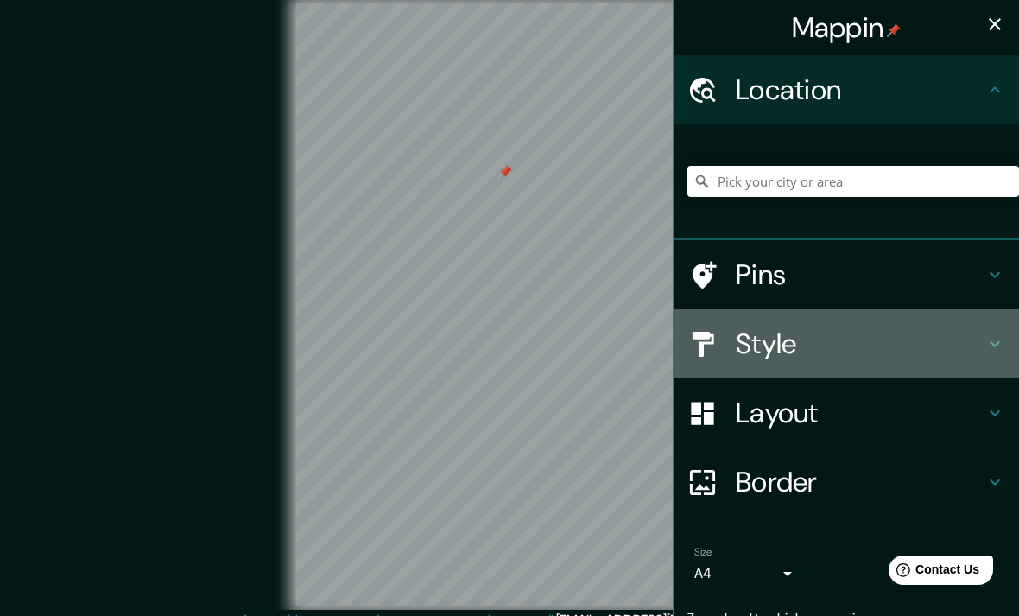
click at [851, 350] on h4 "Style" at bounding box center [860, 343] width 249 height 35
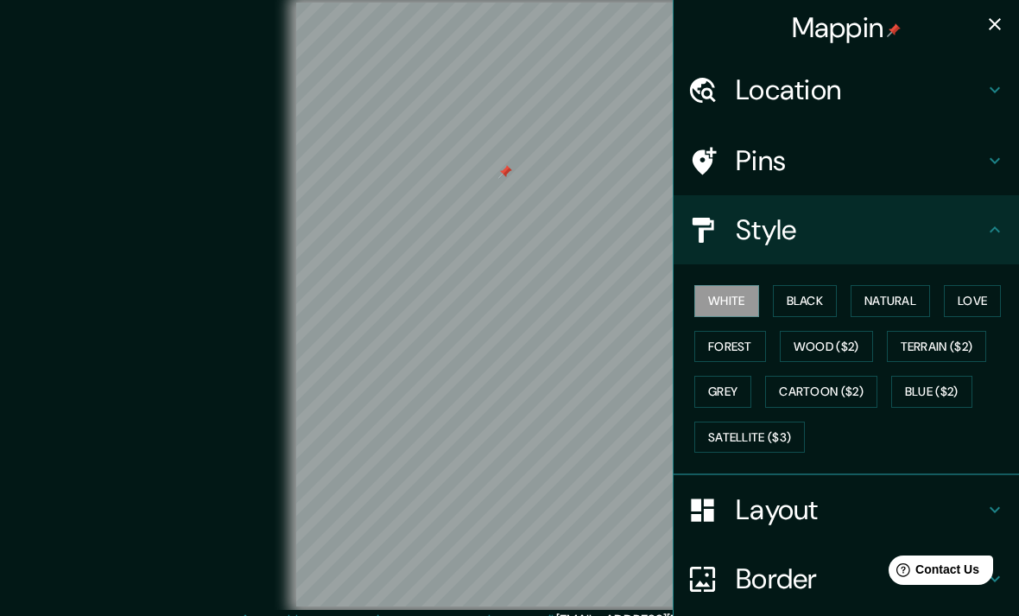
click at [821, 303] on button "Black" at bounding box center [805, 301] width 65 height 32
click at [817, 356] on button "Wood ($2)" at bounding box center [826, 347] width 93 height 32
click at [734, 350] on button "Forest" at bounding box center [730, 347] width 72 height 32
click at [806, 305] on button "Black" at bounding box center [805, 301] width 65 height 32
click at [898, 306] on button "Natural" at bounding box center [889, 301] width 79 height 32
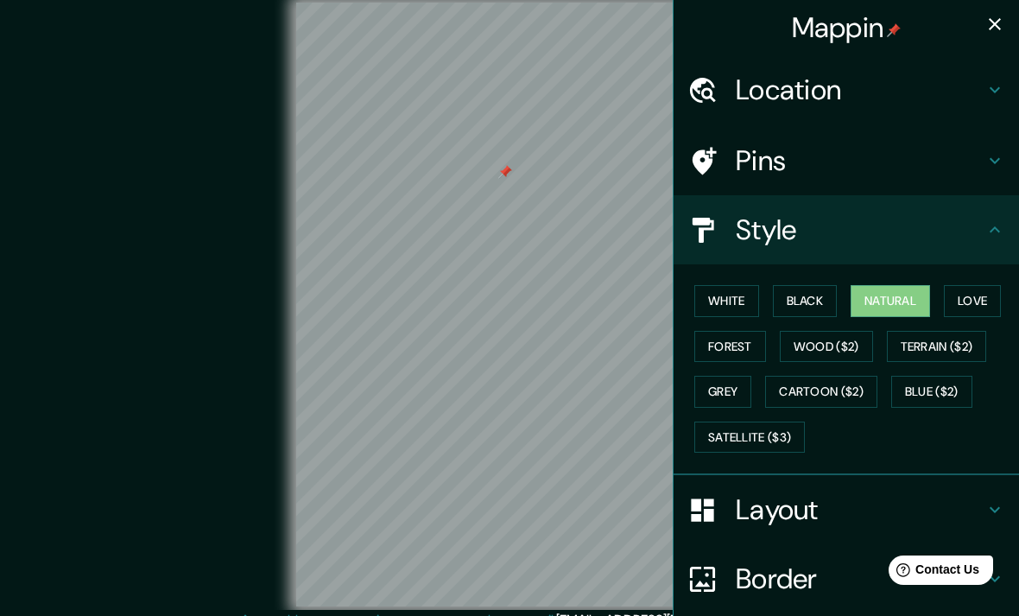
click at [740, 301] on button "White" at bounding box center [726, 301] width 65 height 32
click at [978, 306] on button "Love" at bounding box center [972, 301] width 57 height 32
click at [819, 353] on button "Wood ($2)" at bounding box center [826, 347] width 93 height 32
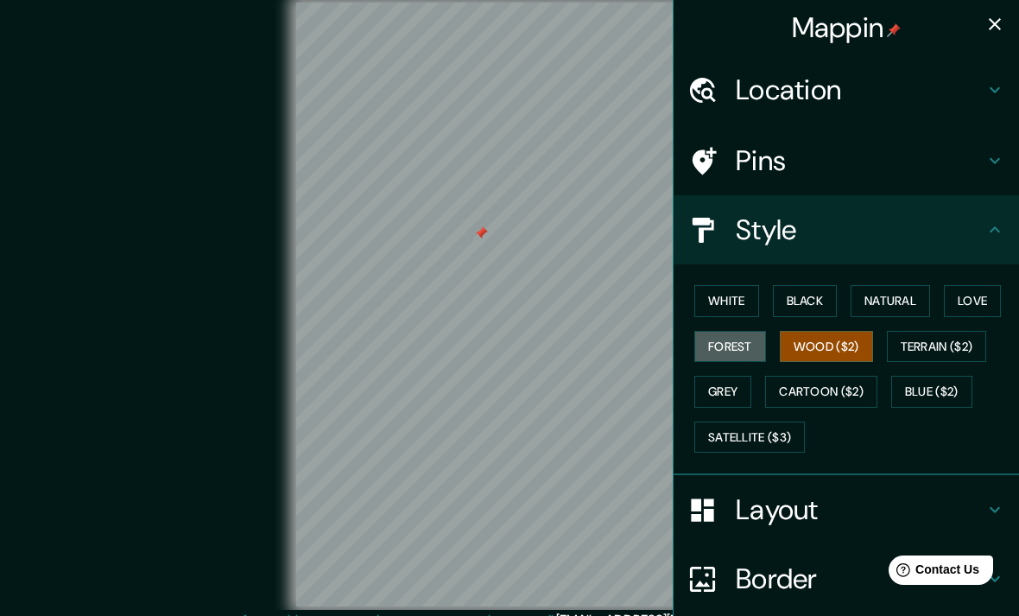
click at [744, 345] on button "Forest" at bounding box center [730, 347] width 72 height 32
click at [944, 351] on button "Terrain ($2)" at bounding box center [937, 347] width 100 height 32
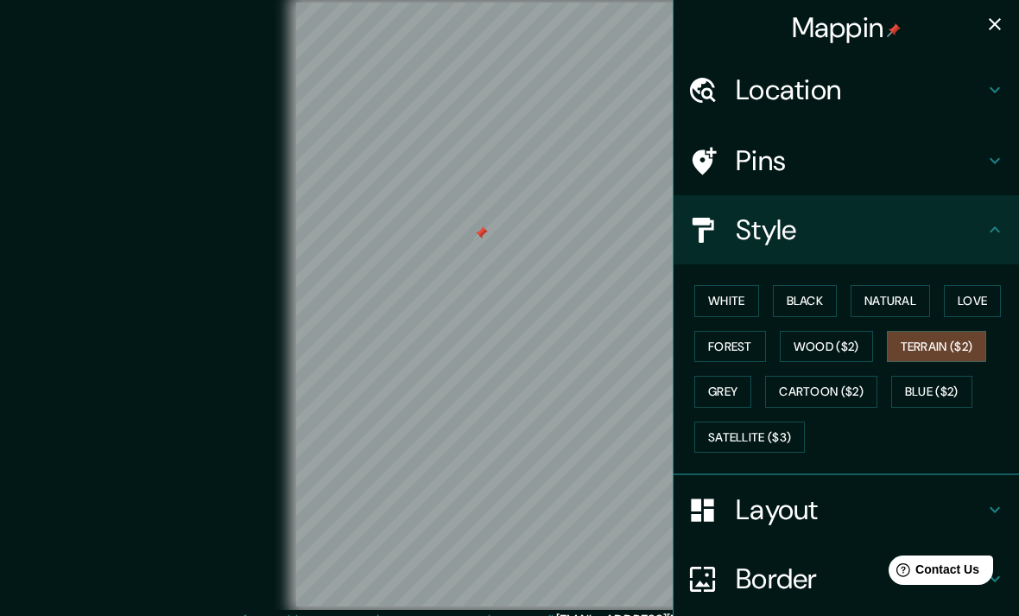
click at [739, 388] on button "Grey" at bounding box center [722, 392] width 57 height 32
click at [836, 395] on button "Cartoon ($2)" at bounding box center [821, 392] width 112 height 32
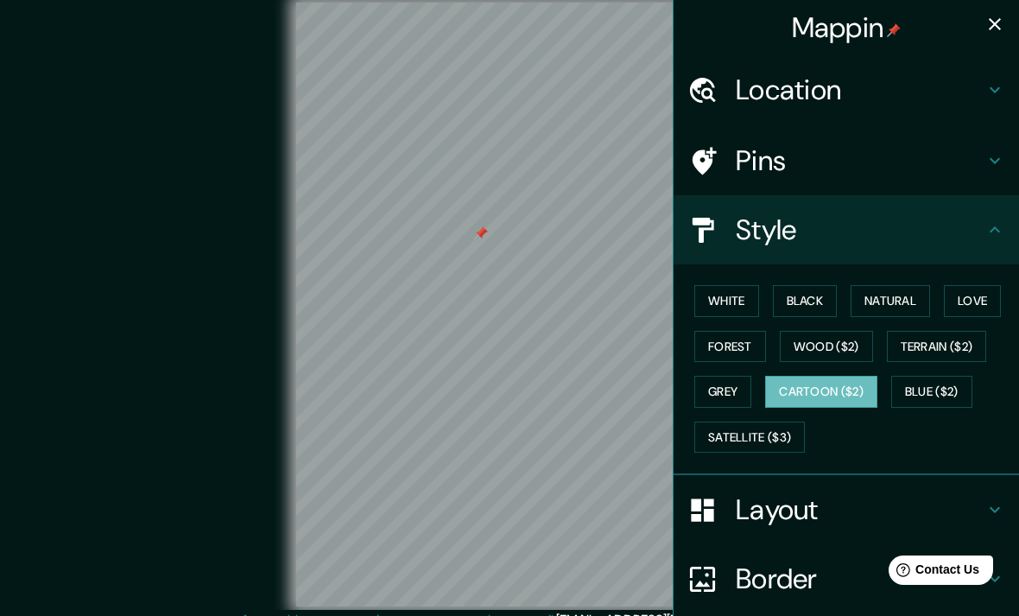
click at [927, 402] on button "Blue ($2)" at bounding box center [931, 392] width 81 height 32
click at [97, 483] on div "© Mapbox © OpenStreetMap Improve this map" at bounding box center [509, 305] width 917 height 554
